Goal: Task Accomplishment & Management: Manage account settings

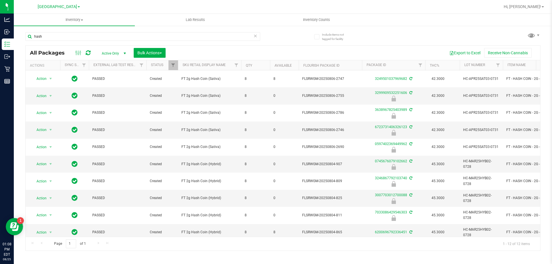
scroll to position [29, 0]
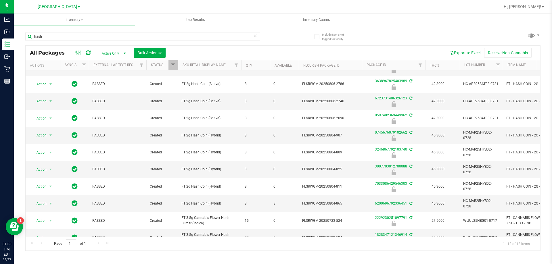
type input "hash"
click at [539, 10] on div "Hi, [PERSON_NAME]!" at bounding box center [523, 7] width 45 height 10
click at [536, 4] on span "Hi, [PERSON_NAME]!" at bounding box center [521, 6] width 37 height 5
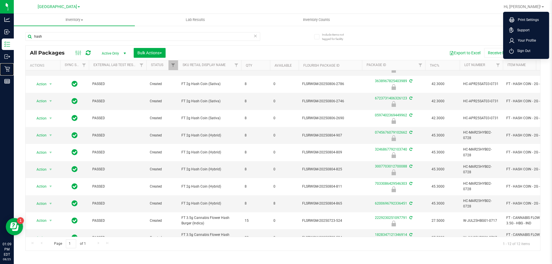
drag, startPoint x: 20, startPoint y: 68, endPoint x: 169, endPoint y: 64, distance: 149.5
click at [0, 0] on p "Retail" at bounding box center [0, 0] width 0 height 0
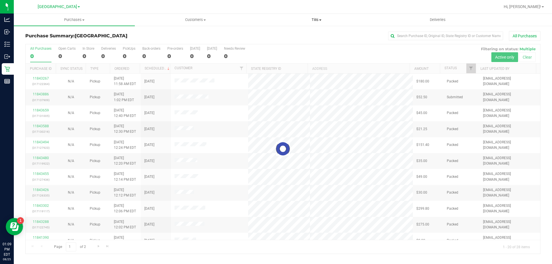
click at [320, 22] on span "Tills" at bounding box center [316, 19] width 120 height 5
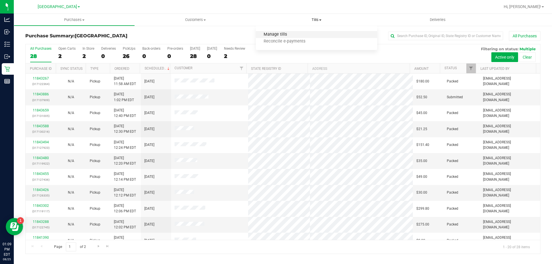
click at [285, 35] on span "Manage tills" at bounding box center [275, 34] width 39 height 5
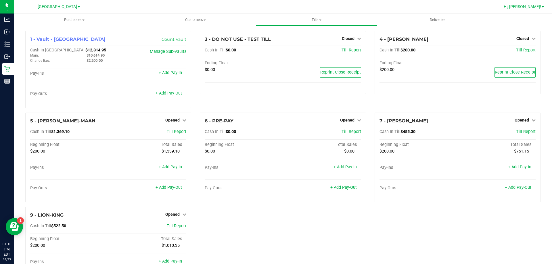
click at [535, 5] on span "Hi, [PERSON_NAME]!" at bounding box center [521, 6] width 37 height 5
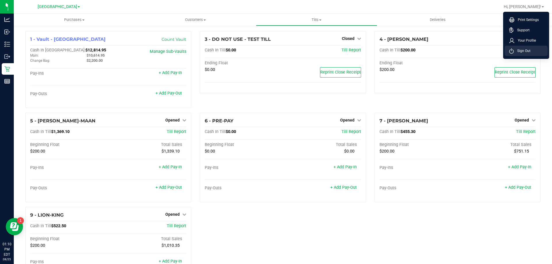
click at [519, 52] on span "Sign Out" at bounding box center [521, 51] width 17 height 6
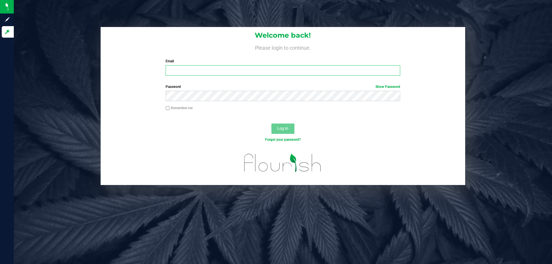
click at [180, 72] on input "Email" at bounding box center [282, 70] width 234 height 10
type input "[EMAIL_ADDRESS][DOMAIN_NAME]"
click at [271, 124] on button "Log In" at bounding box center [282, 129] width 23 height 10
